Goal: Find specific page/section: Find specific page/section

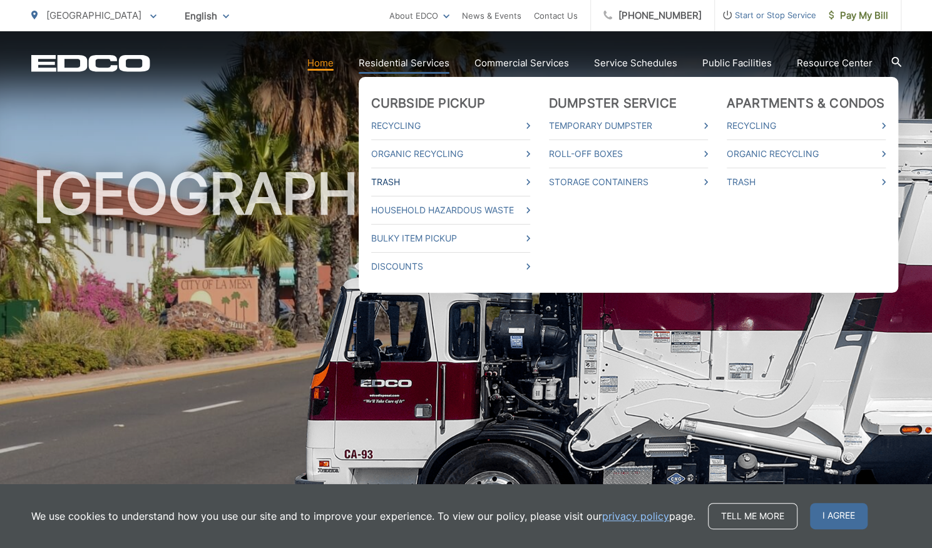
click at [400, 183] on link "Trash" at bounding box center [450, 182] width 159 height 15
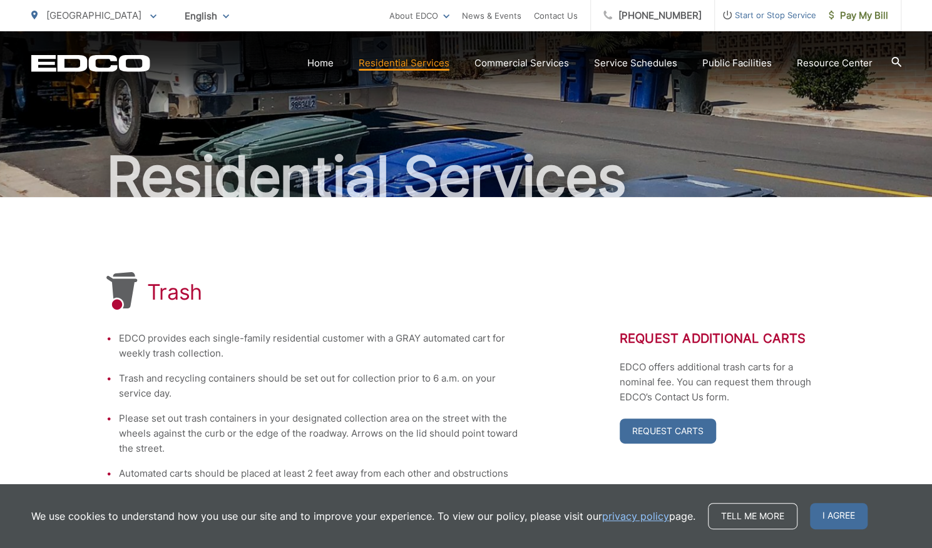
scroll to position [51, 0]
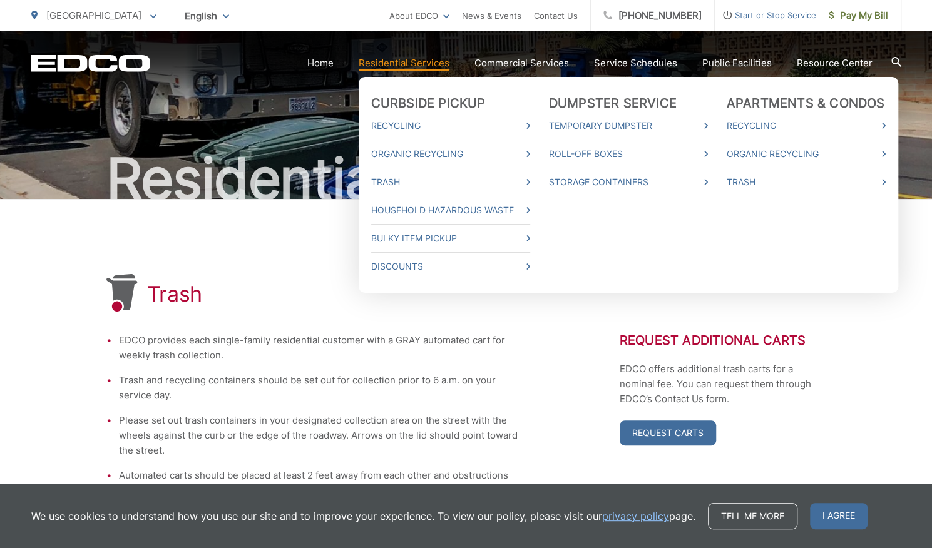
click at [537, 183] on ul "Curbside Pickup Recycling Organic Recycling Trash Household Hazardous Waste Bul…" at bounding box center [629, 185] width 540 height 216
click at [530, 183] on icon at bounding box center [528, 182] width 4 height 6
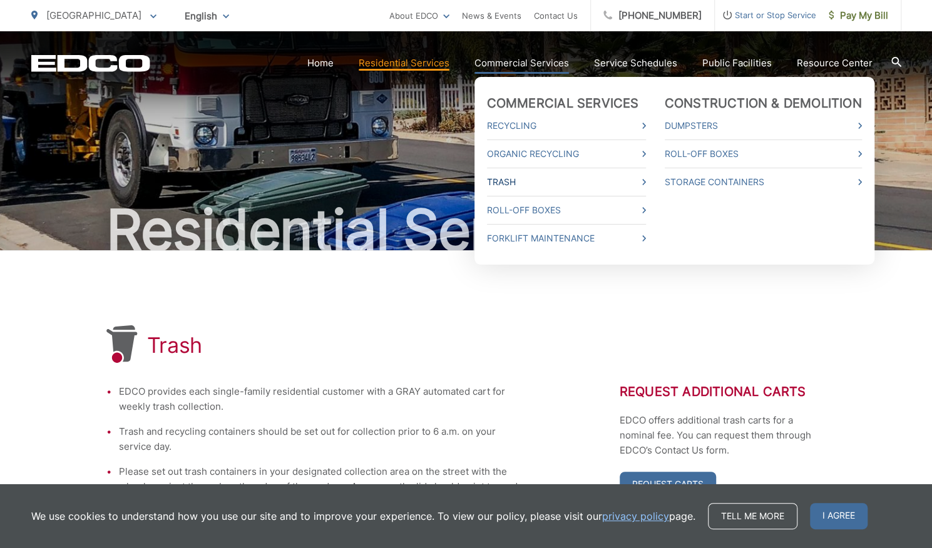
click at [517, 186] on link "Trash" at bounding box center [566, 182] width 159 height 15
